Goal: Task Accomplishment & Management: Use online tool/utility

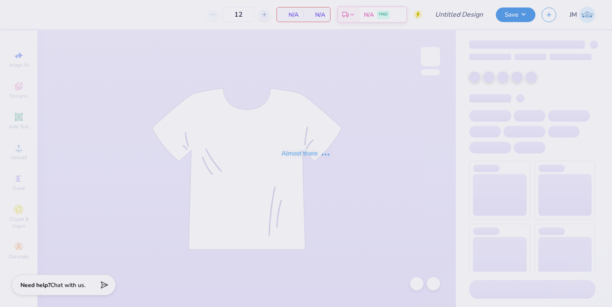
type input "Kappa Klassic Merch T shirt"
type input "40"
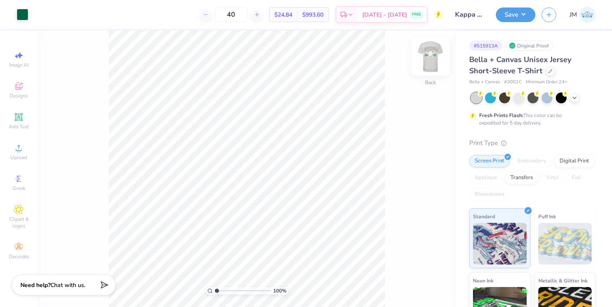
click at [425, 64] on img at bounding box center [430, 56] width 33 height 33
click at [36, 13] on div at bounding box center [38, 14] width 12 height 12
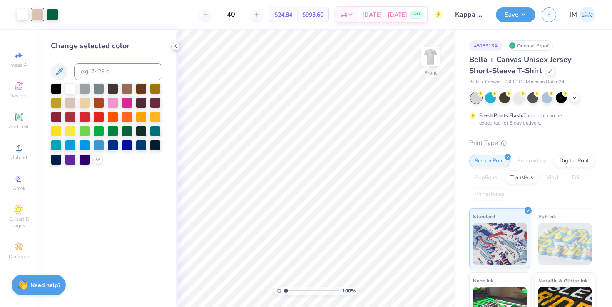
click at [174, 47] on icon at bounding box center [175, 46] width 7 height 7
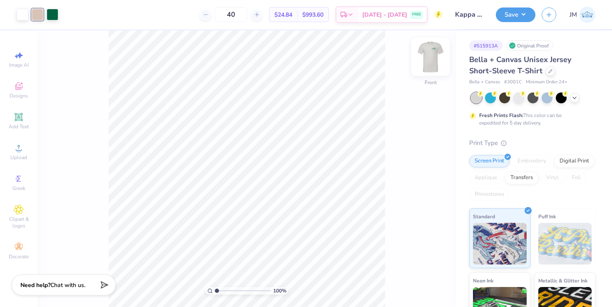
click at [430, 57] on img at bounding box center [430, 56] width 33 height 33
click at [434, 63] on img at bounding box center [430, 56] width 33 height 33
click at [33, 11] on div at bounding box center [38, 14] width 12 height 12
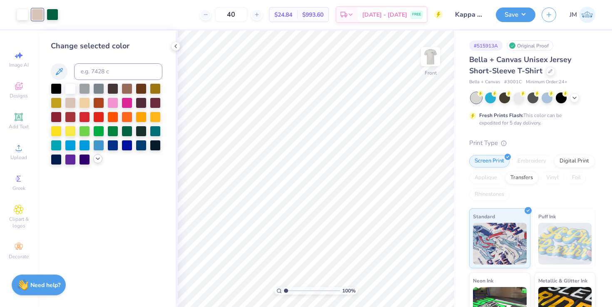
click at [99, 158] on icon at bounding box center [97, 158] width 7 height 7
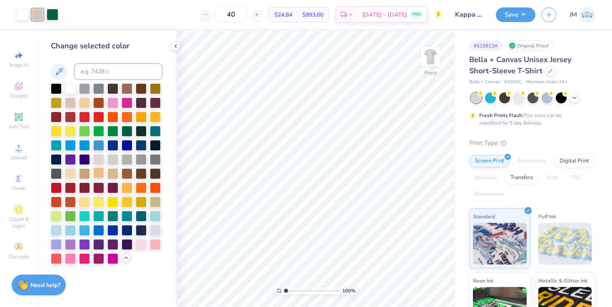
click at [100, 172] on div at bounding box center [98, 172] width 11 height 11
click at [115, 169] on div at bounding box center [112, 172] width 11 height 11
click at [72, 173] on div at bounding box center [70, 172] width 11 height 11
click at [57, 65] on button at bounding box center [59, 71] width 17 height 17
click at [56, 71] on icon at bounding box center [59, 72] width 10 height 10
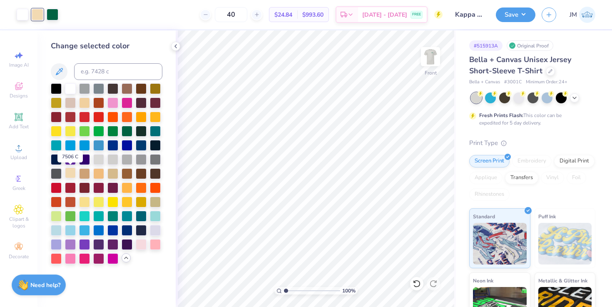
click at [73, 171] on div at bounding box center [70, 172] width 11 height 11
click at [83, 173] on div at bounding box center [84, 172] width 11 height 11
click at [97, 174] on div at bounding box center [98, 172] width 11 height 11
click at [117, 174] on div at bounding box center [112, 172] width 11 height 11
click at [427, 62] on img at bounding box center [430, 56] width 33 height 33
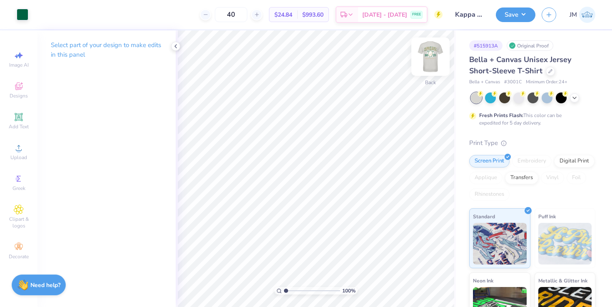
click at [427, 64] on img at bounding box center [430, 56] width 33 height 33
click at [175, 47] on polyline at bounding box center [176, 46] width 2 height 3
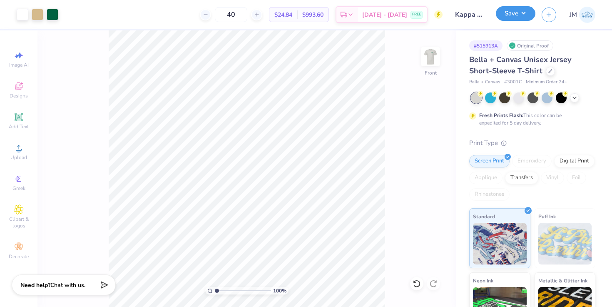
click at [510, 10] on button "Save" at bounding box center [516, 13] width 40 height 15
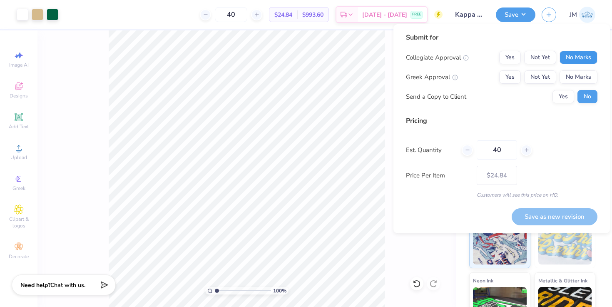
click at [571, 59] on button "No Marks" at bounding box center [578, 57] width 38 height 13
click at [531, 80] on button "Not Yet" at bounding box center [540, 76] width 32 height 13
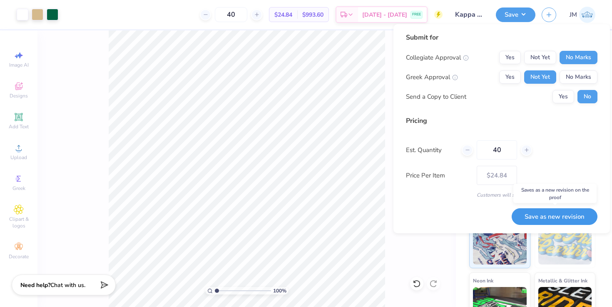
click at [536, 218] on button "Save as new revision" at bounding box center [554, 216] width 86 height 17
type input "$24.84"
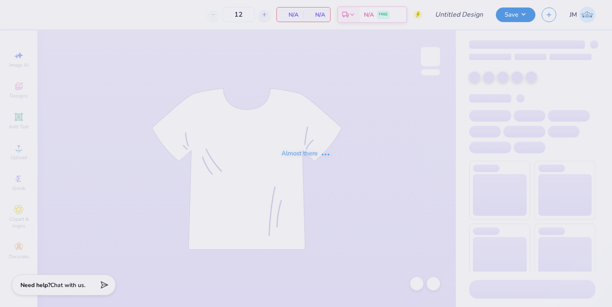
type input "Kappa Klassic Merch"
type input "60"
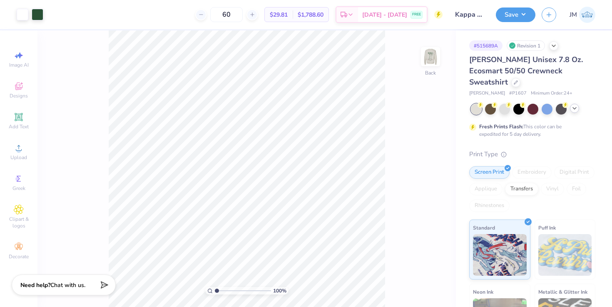
click at [572, 105] on icon at bounding box center [574, 108] width 7 height 7
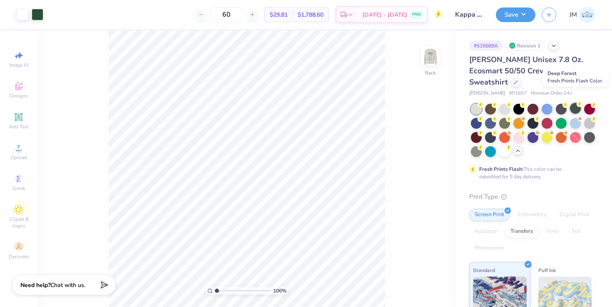
click at [574, 103] on div at bounding box center [575, 108] width 11 height 11
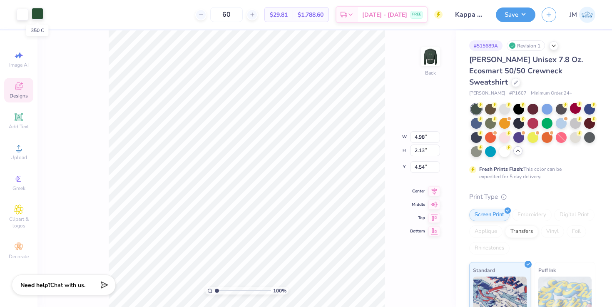
click at [37, 15] on div at bounding box center [38, 14] width 12 height 12
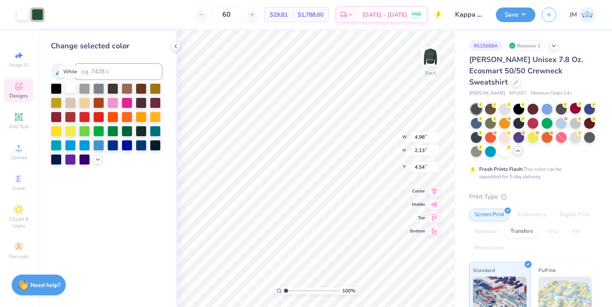
click at [67, 88] on div at bounding box center [70, 87] width 11 height 11
click at [419, 285] on icon at bounding box center [416, 283] width 8 height 8
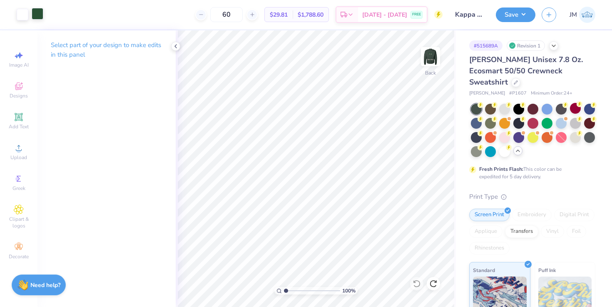
click at [40, 15] on div at bounding box center [38, 14] width 12 height 12
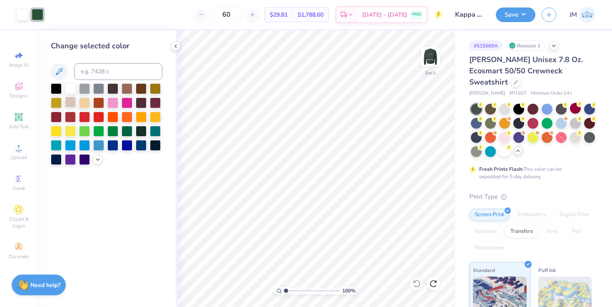
click at [75, 102] on div at bounding box center [70, 102] width 11 height 11
click at [22, 17] on div at bounding box center [23, 14] width 12 height 12
click at [127, 129] on div at bounding box center [127, 130] width 11 height 11
click at [38, 15] on div at bounding box center [38, 14] width 12 height 12
click at [71, 86] on div at bounding box center [70, 87] width 11 height 11
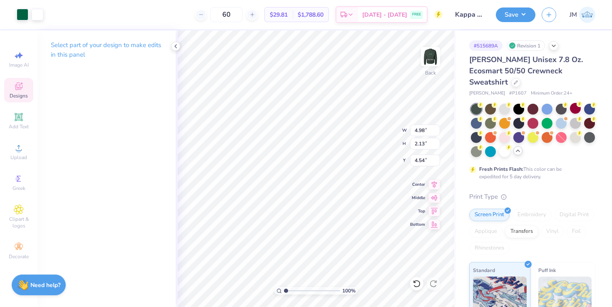
type input "4.34"
click at [427, 58] on img at bounding box center [430, 56] width 33 height 33
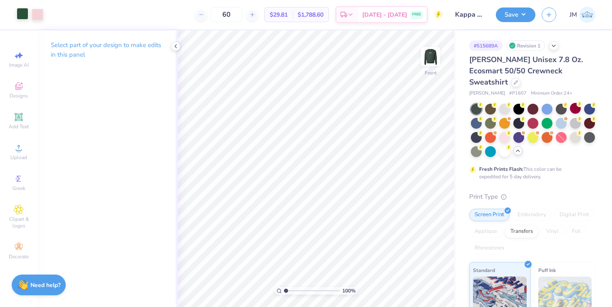
click at [17, 15] on div at bounding box center [23, 14] width 12 height 12
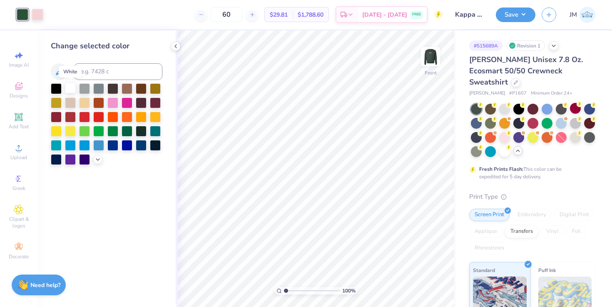
click at [69, 89] on div at bounding box center [70, 87] width 11 height 11
click at [427, 56] on img at bounding box center [430, 56] width 33 height 33
click at [500, 14] on button "Save" at bounding box center [516, 13] width 40 height 15
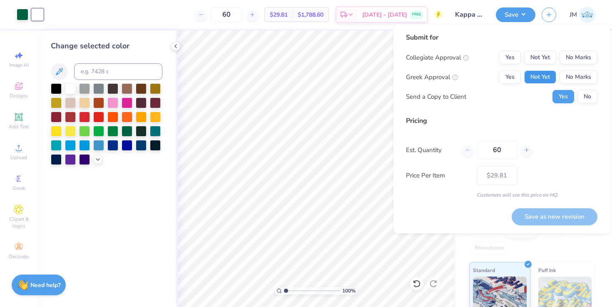
click at [545, 77] on button "Not Yet" at bounding box center [540, 76] width 32 height 13
click at [576, 59] on button "No Marks" at bounding box center [578, 57] width 38 height 13
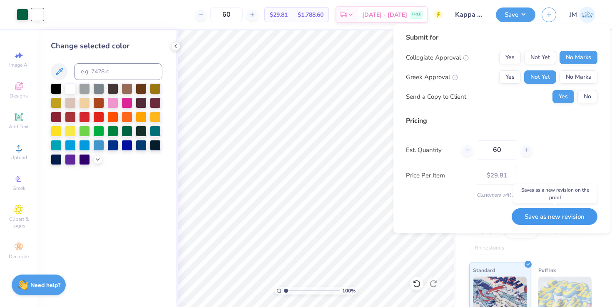
click at [541, 221] on button "Save as new revision" at bounding box center [554, 216] width 86 height 17
type input "$29.81"
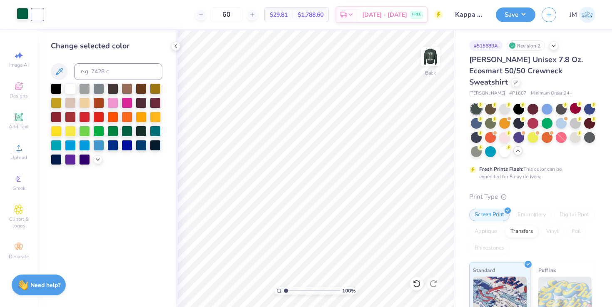
click at [23, 17] on div at bounding box center [23, 14] width 12 height 12
click at [99, 159] on icon at bounding box center [97, 158] width 7 height 7
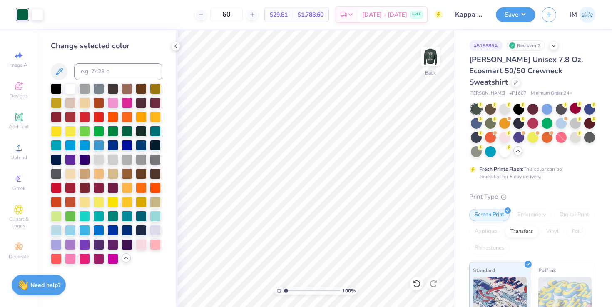
click at [50, 69] on div "Change selected color" at bounding box center [106, 168] width 138 height 276
click at [55, 69] on icon at bounding box center [59, 72] width 10 height 10
click at [62, 72] on icon at bounding box center [59, 72] width 10 height 10
click at [60, 68] on icon at bounding box center [59, 72] width 10 height 10
click at [85, 33] on div "Change selected color" at bounding box center [106, 168] width 138 height 276
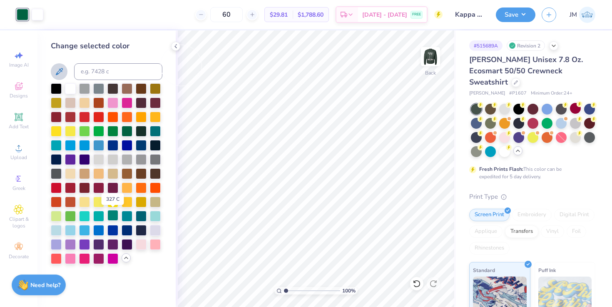
click at [113, 216] on div at bounding box center [112, 215] width 11 height 11
click at [139, 214] on div at bounding box center [141, 215] width 11 height 11
drag, startPoint x: 288, startPoint y: 291, endPoint x: 296, endPoint y: 291, distance: 8.3
type input "2.83"
click at [296, 291] on input "range" at bounding box center [312, 290] width 56 height 7
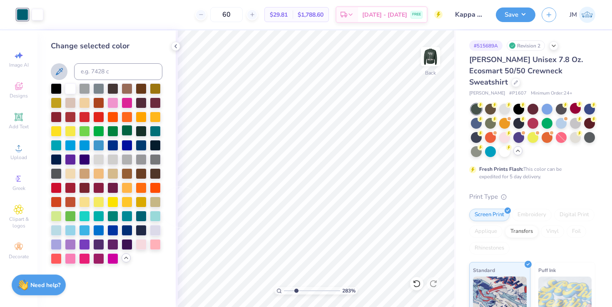
click at [124, 130] on div at bounding box center [127, 130] width 11 height 11
click at [56, 68] on icon at bounding box center [59, 72] width 10 height 10
click at [142, 72] on input at bounding box center [118, 71] width 88 height 17
type input "green"
click at [61, 41] on div "Change selected color" at bounding box center [107, 45] width 112 height 11
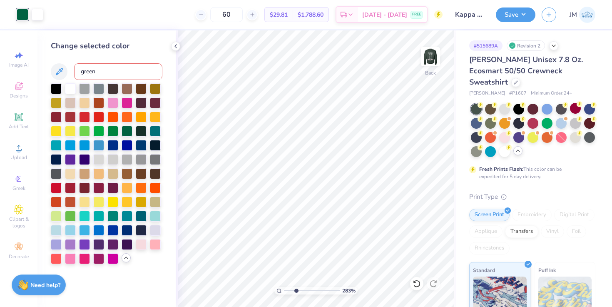
click at [30, 11] on div at bounding box center [30, 15] width 27 height 12
click at [174, 44] on icon at bounding box center [175, 46] width 7 height 7
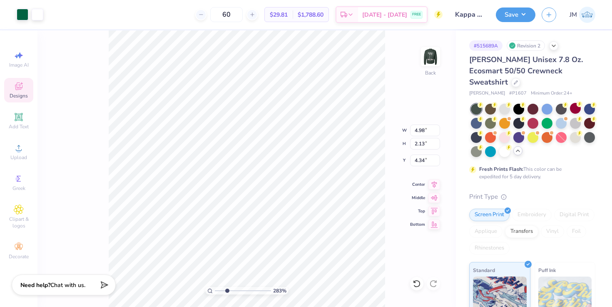
click at [10, 90] on div "Designs" at bounding box center [18, 90] width 29 height 25
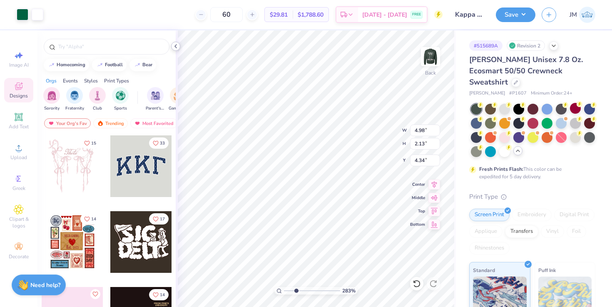
click at [175, 46] on polyline at bounding box center [176, 46] width 2 height 3
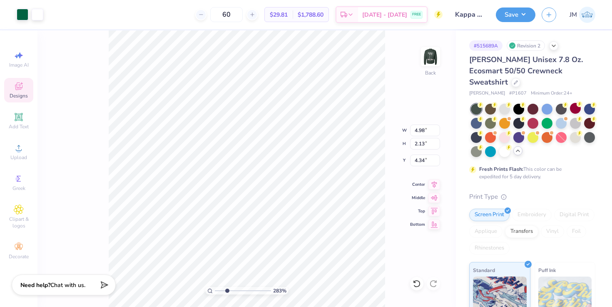
click at [63, 122] on div "283 % Back W 4.98 4.98 " H 2.13 2.13 " Y 4.34 4.34 " Center Middle Top Bottom" at bounding box center [246, 168] width 418 height 276
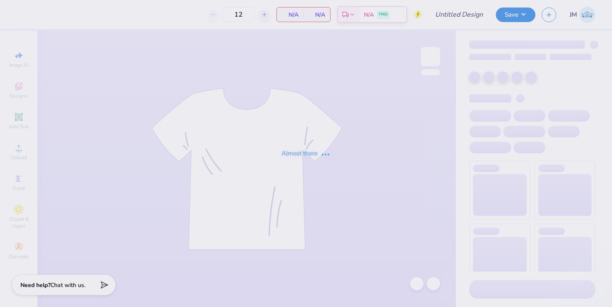
type input "Kappa Klassic Merch"
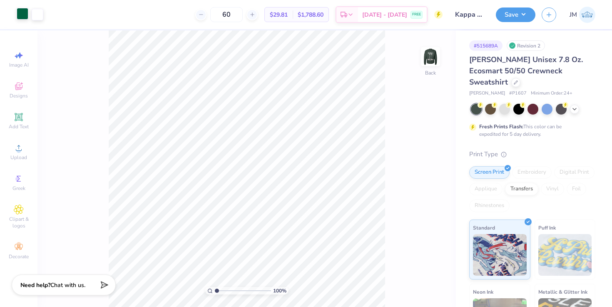
click at [25, 15] on div at bounding box center [23, 14] width 12 height 12
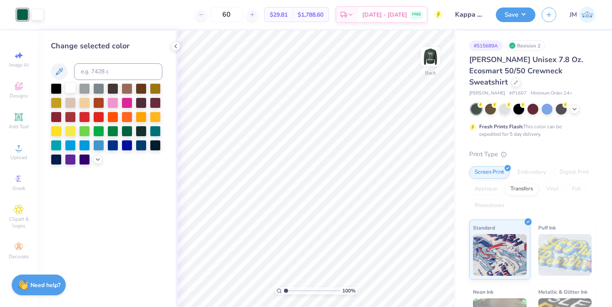
click at [67, 89] on div at bounding box center [70, 87] width 11 height 11
click at [175, 45] on polyline at bounding box center [176, 46] width 2 height 3
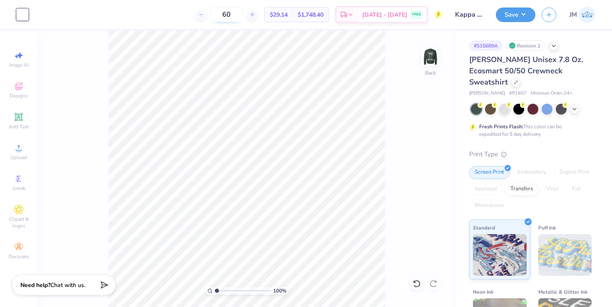
click at [243, 15] on input "60" at bounding box center [226, 14] width 32 height 15
click at [238, 15] on input "60" at bounding box center [226, 14] width 32 height 15
type input "36"
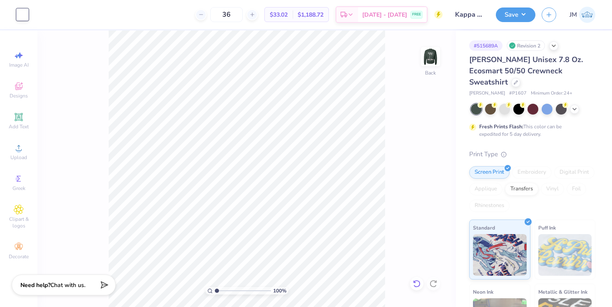
click at [415, 285] on icon at bounding box center [416, 283] width 8 height 8
click at [432, 283] on icon at bounding box center [433, 283] width 8 height 8
click at [419, 283] on icon at bounding box center [416, 283] width 7 height 7
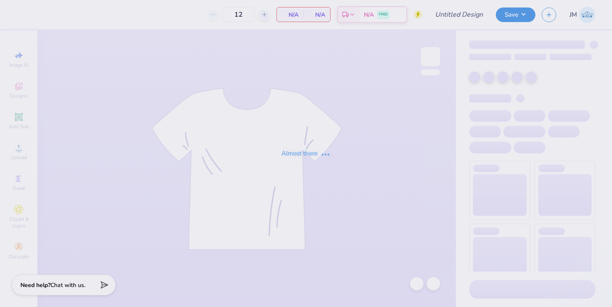
type input "Kappa Klassic Merch T shirt"
type input "40"
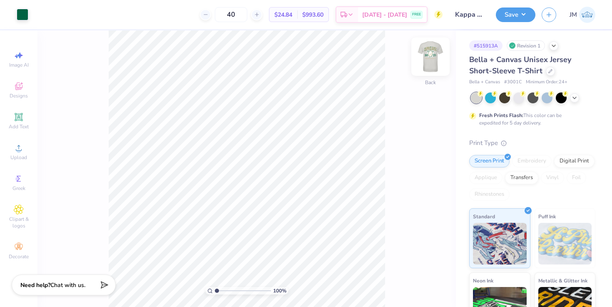
click at [426, 56] on img at bounding box center [430, 56] width 33 height 33
drag, startPoint x: 217, startPoint y: 287, endPoint x: 238, endPoint y: 287, distance: 20.8
click at [237, 287] on input "range" at bounding box center [243, 290] width 56 height 7
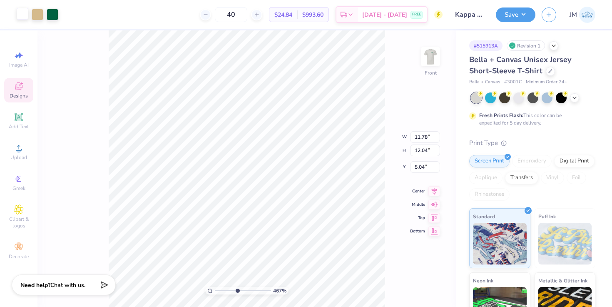
click at [23, 15] on div at bounding box center [23, 14] width 12 height 12
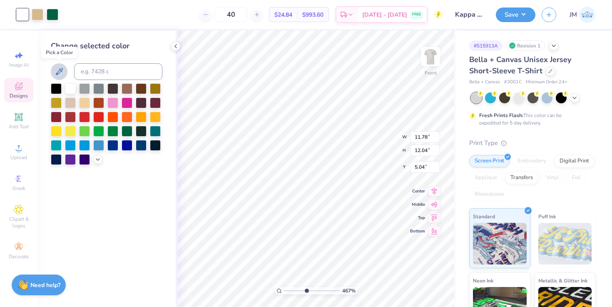
click at [57, 67] on icon at bounding box center [59, 72] width 10 height 10
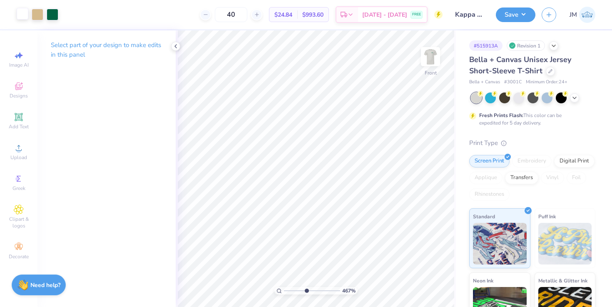
click at [23, 12] on div at bounding box center [23, 14] width 12 height 12
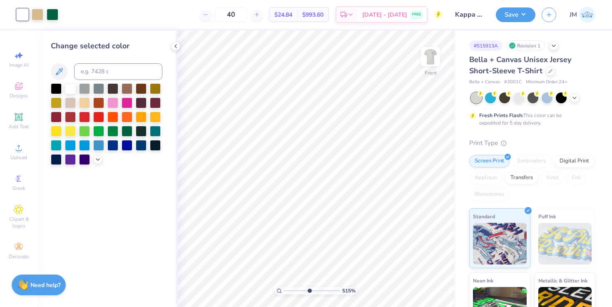
type input "5.11"
click at [308, 287] on input "range" at bounding box center [312, 290] width 56 height 7
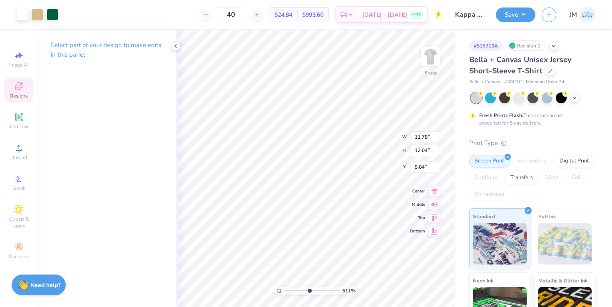
type input "5.02"
type input "6.77"
type input "7.02"
type input "8.67"
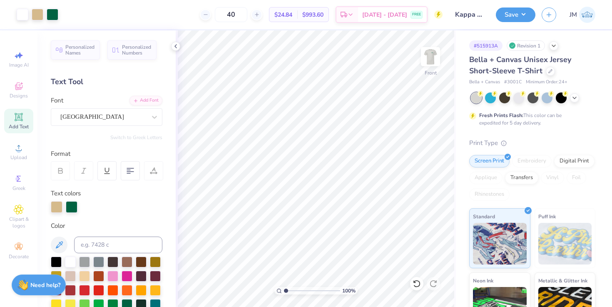
drag, startPoint x: 308, startPoint y: 290, endPoint x: 285, endPoint y: 290, distance: 23.7
click at [285, 290] on input "range" at bounding box center [312, 290] width 56 height 7
click at [414, 283] on icon at bounding box center [416, 283] width 8 height 8
drag, startPoint x: 286, startPoint y: 291, endPoint x: 315, endPoint y: 288, distance: 29.7
click at [315, 288] on input "range" at bounding box center [312, 290] width 56 height 7
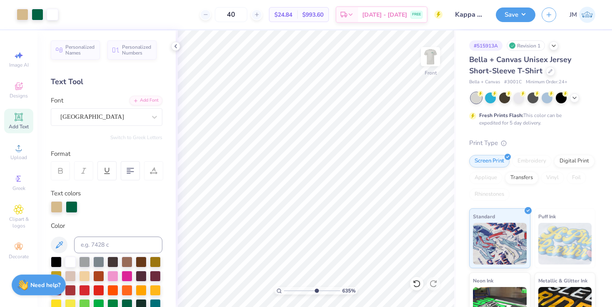
drag, startPoint x: 315, startPoint y: 289, endPoint x: 315, endPoint y: 284, distance: 5.0
type input "6.35"
click at [315, 287] on input "range" at bounding box center [312, 290] width 56 height 7
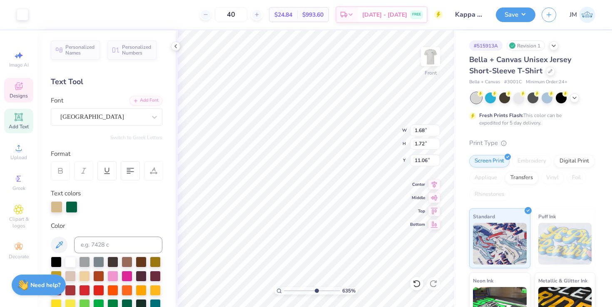
type input "11.57"
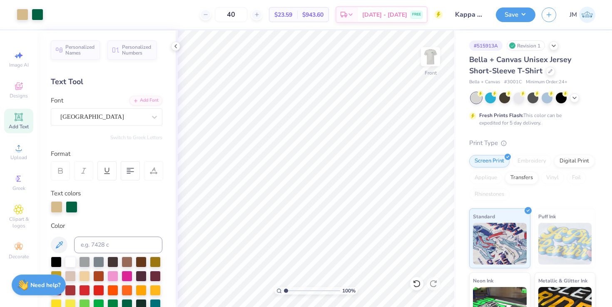
drag, startPoint x: 315, startPoint y: 290, endPoint x: 278, endPoint y: 288, distance: 37.9
type input "1"
click at [284, 289] on input "range" at bounding box center [312, 290] width 56 height 7
click at [523, 18] on button "Save" at bounding box center [516, 13] width 40 height 15
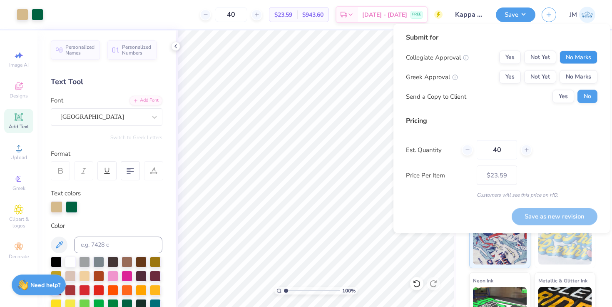
click at [581, 52] on button "No Marks" at bounding box center [578, 57] width 38 height 13
click at [546, 77] on button "Not Yet" at bounding box center [540, 76] width 32 height 13
click at [530, 218] on button "Save as new revision" at bounding box center [554, 216] width 86 height 17
type input "$23.59"
click at [175, 46] on polyline at bounding box center [176, 46] width 2 height 3
